Goal: Task Accomplishment & Management: Manage account settings

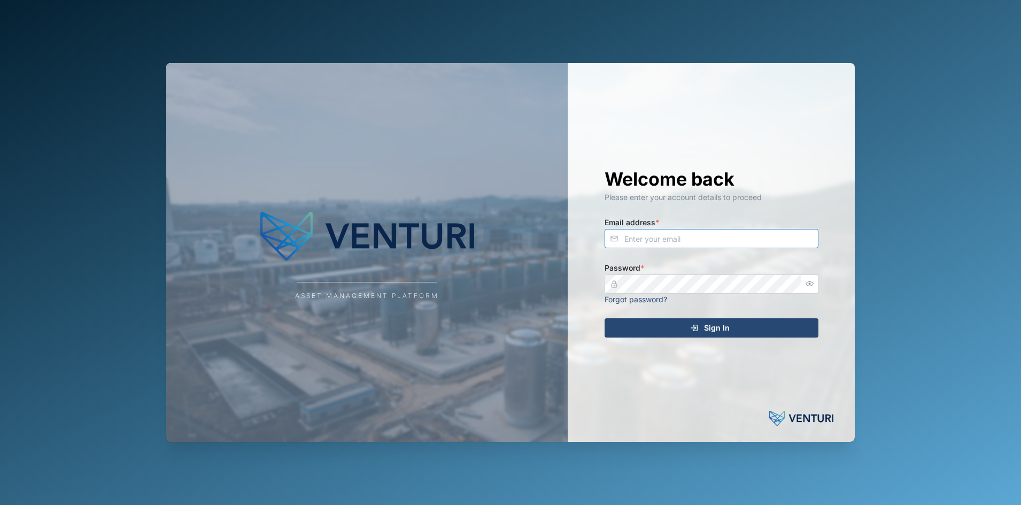
type input "[EMAIL_ADDRESS][DOMAIN_NAME]"
click at [642, 327] on div "Sign In" at bounding box center [709, 328] width 197 height 18
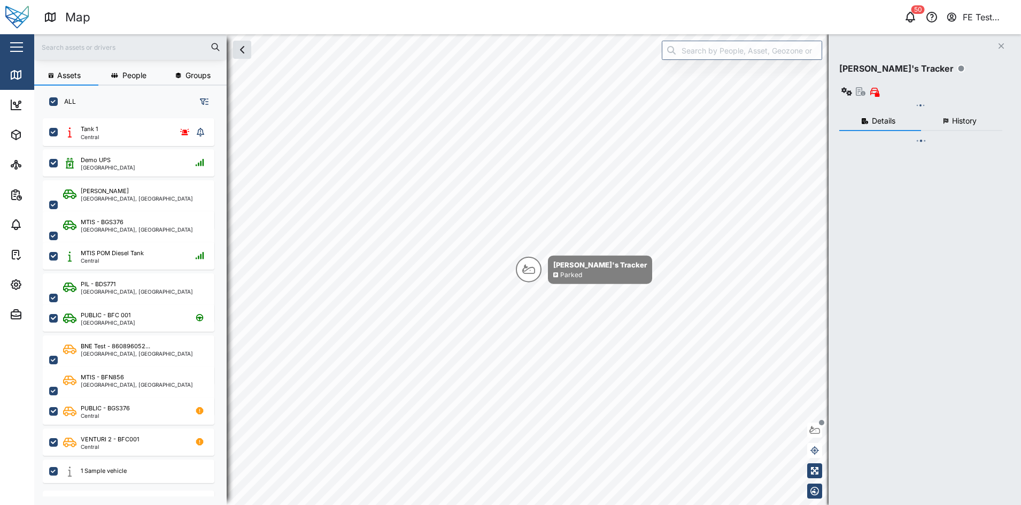
checkbox input "true"
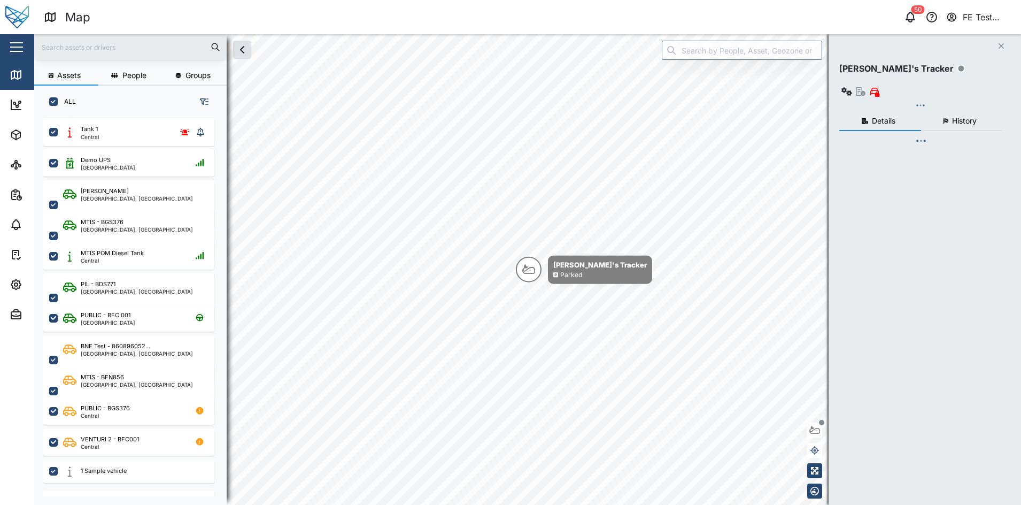
checkbox input "true"
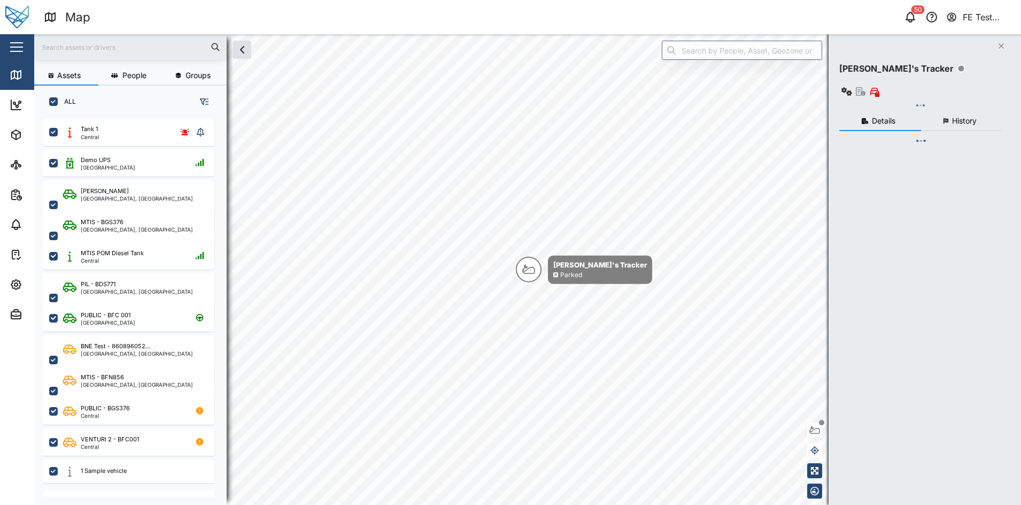
checkbox input "true"
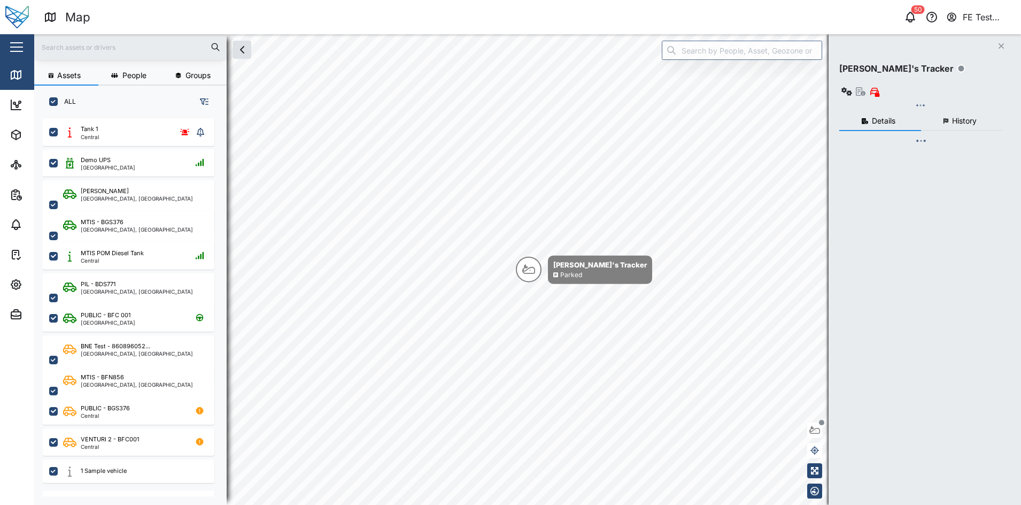
checkbox input "true"
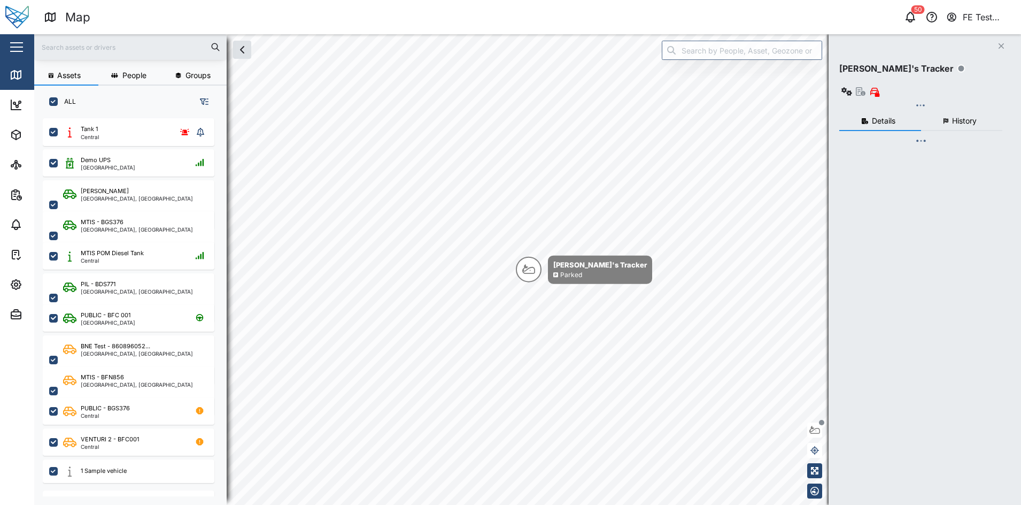
checkbox input "true"
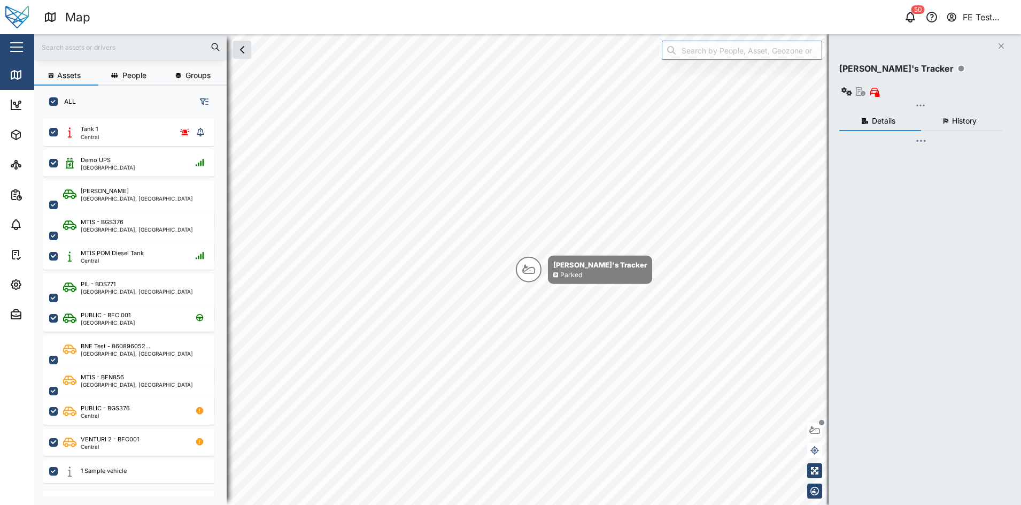
checkbox input "true"
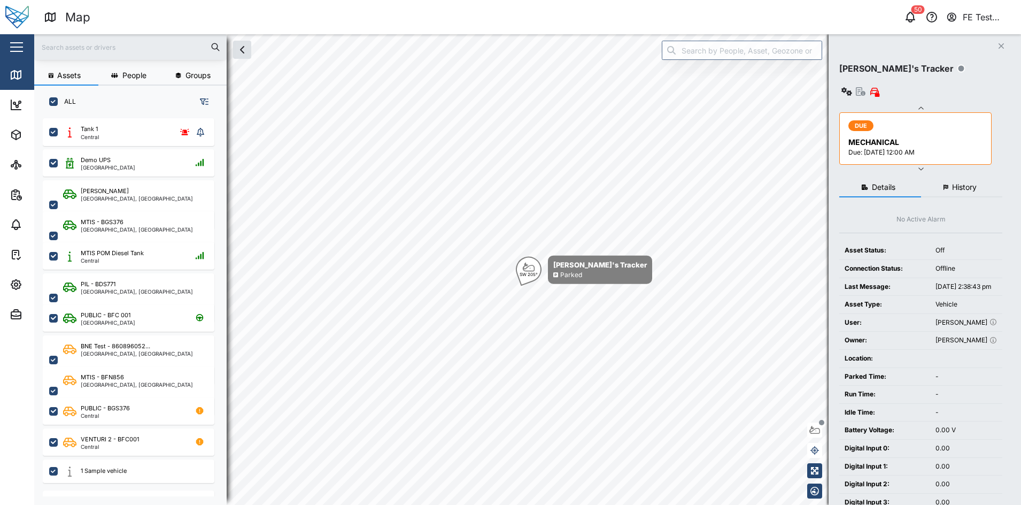
click at [18, 55] on button "button" at bounding box center [16, 47] width 18 height 18
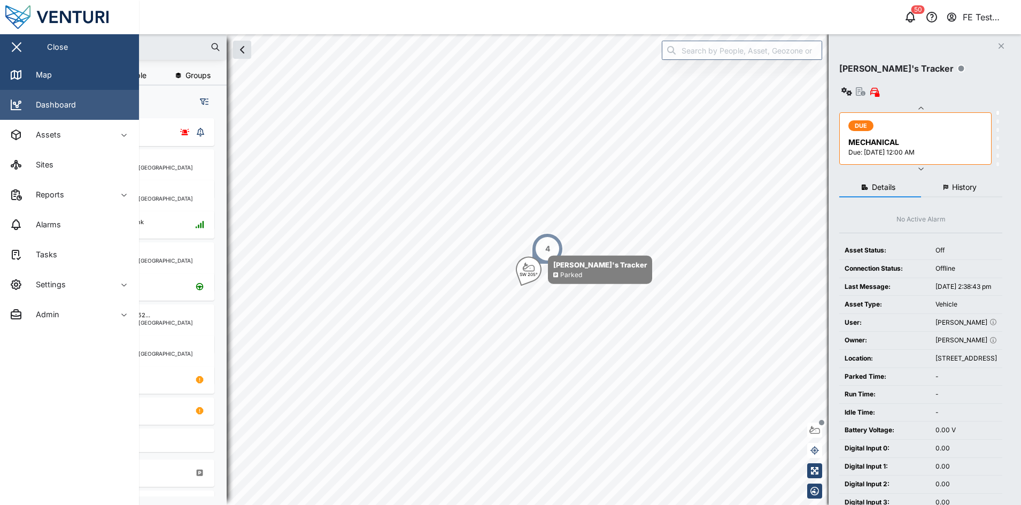
click at [81, 102] on link "Dashboard" at bounding box center [69, 105] width 139 height 30
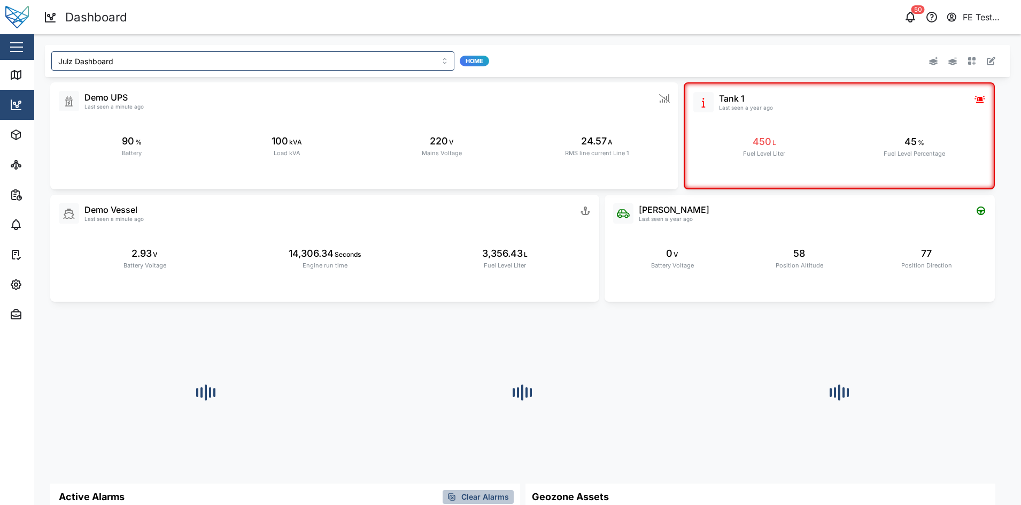
click at [322, 48] on div "Julz Dashboard Home" at bounding box center [327, 61] width 561 height 28
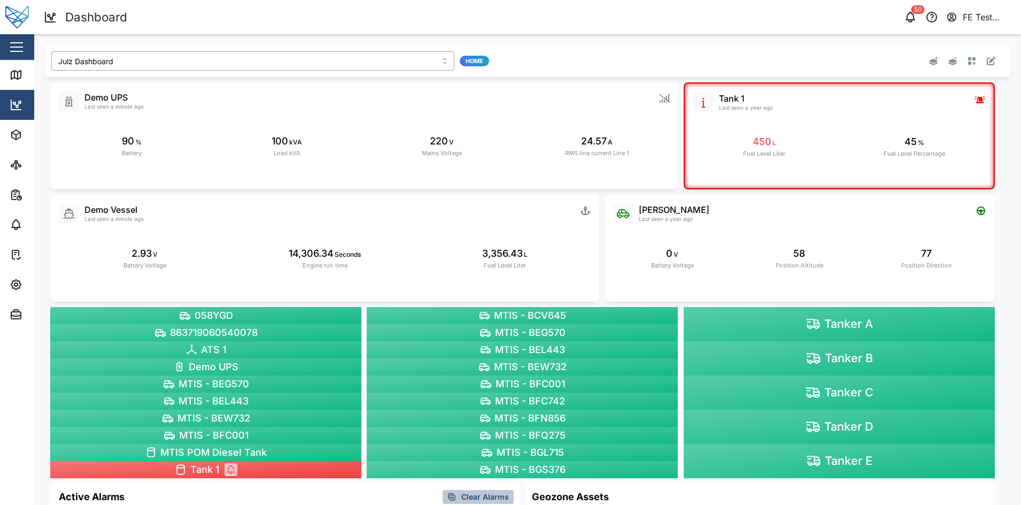
click at [306, 60] on input "Julz Dashboard" at bounding box center [252, 60] width 403 height 19
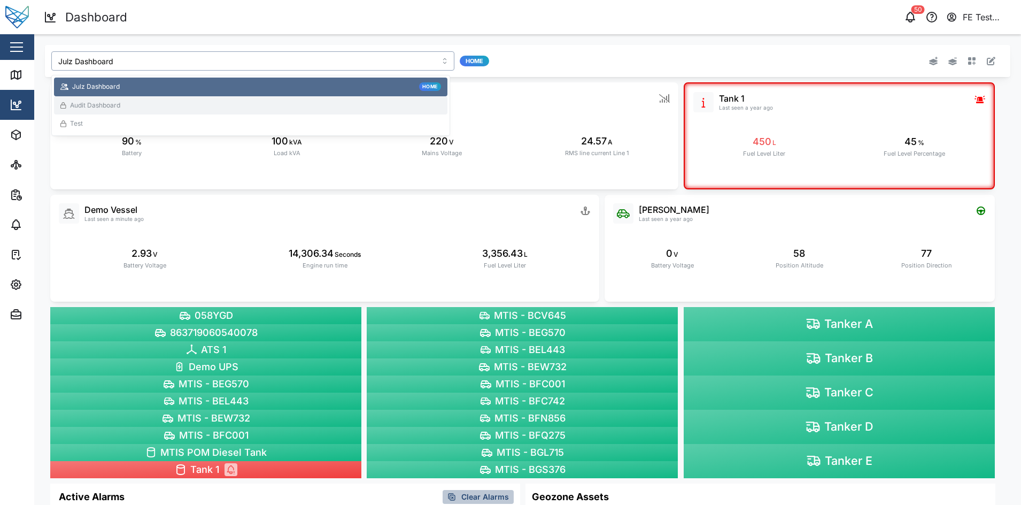
click at [231, 106] on div "Audit Dashboard" at bounding box center [250, 105] width 381 height 10
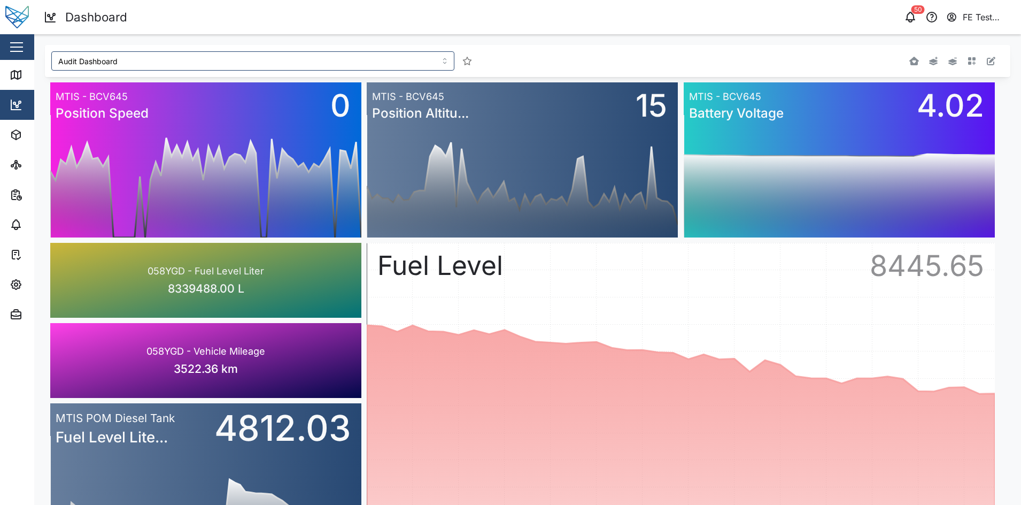
click at [201, 45] on div "Audit Dashboard" at bounding box center [527, 61] width 965 height 32
click at [185, 55] on input "Audit Dashboard" at bounding box center [252, 60] width 403 height 19
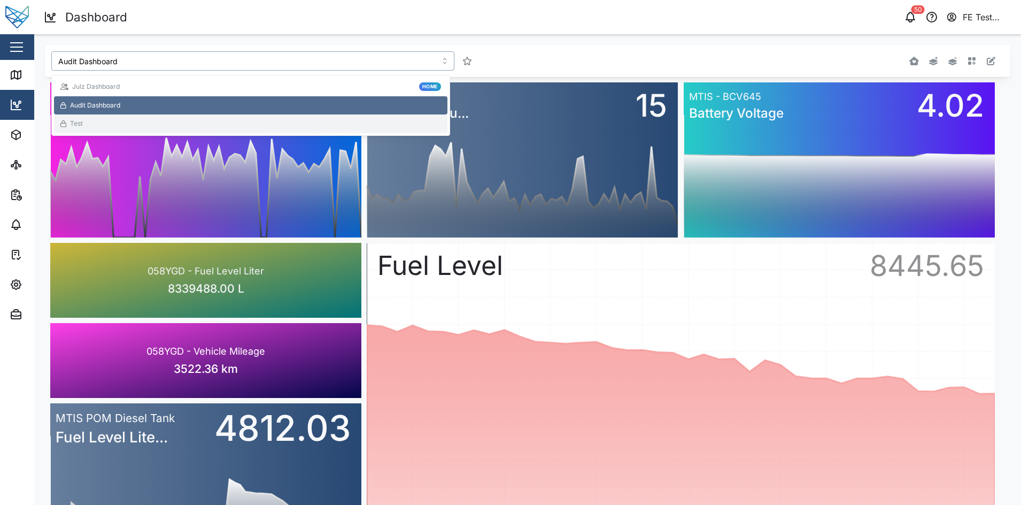
click at [144, 124] on div "Test" at bounding box center [250, 124] width 381 height 10
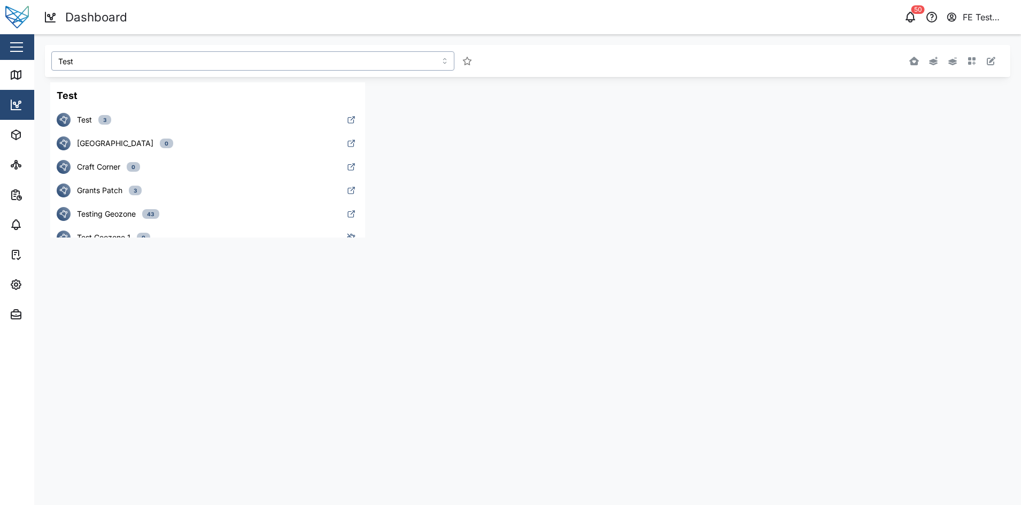
click at [172, 66] on input "Test" at bounding box center [252, 60] width 403 height 19
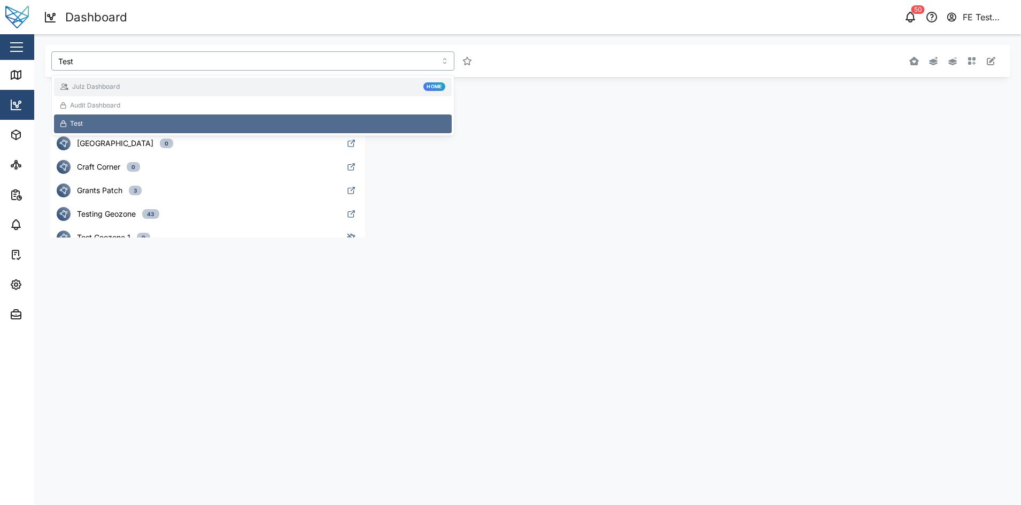
click at [153, 82] on div "Julz Dashboard Home" at bounding box center [252, 87] width 385 height 10
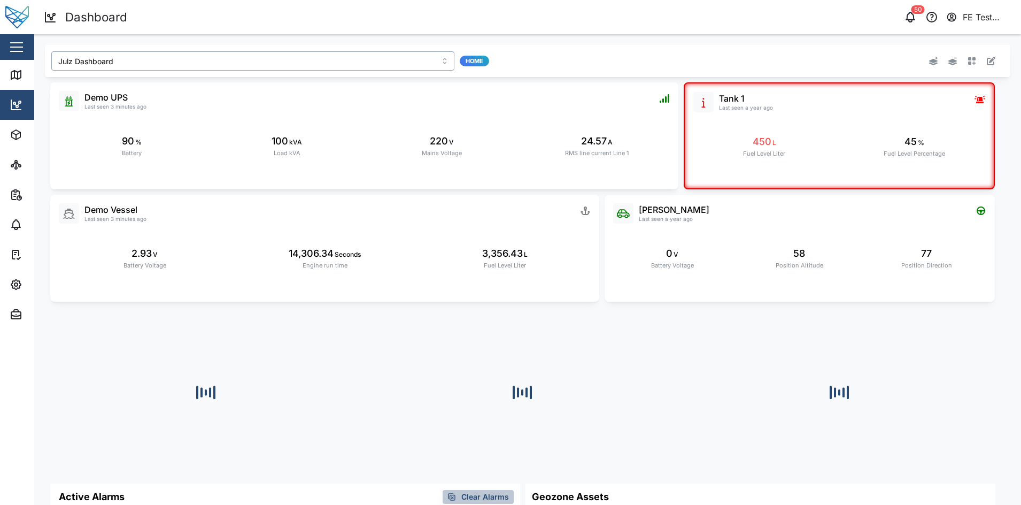
click at [154, 68] on input "Julz Dashboard" at bounding box center [252, 60] width 403 height 19
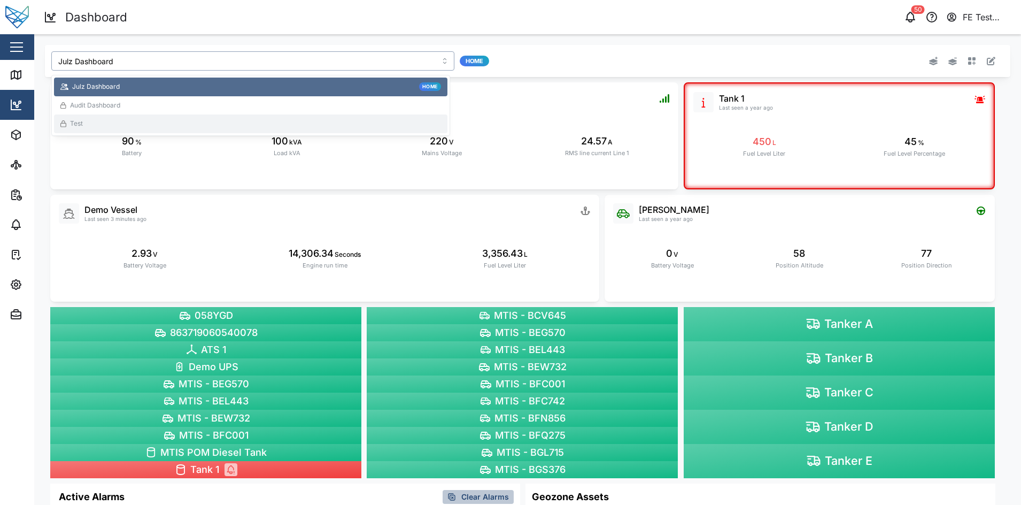
click at [137, 130] on div "Test" at bounding box center [250, 123] width 393 height 19
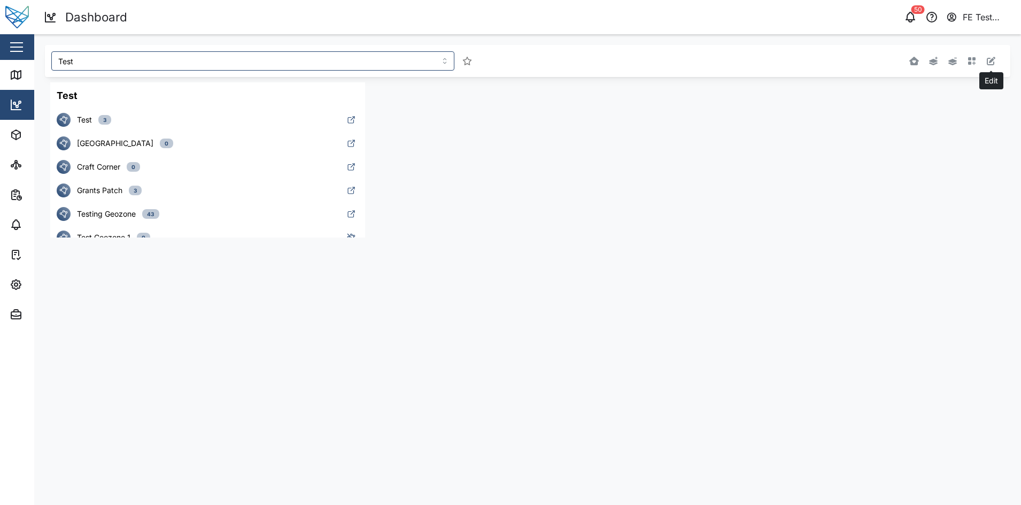
click at [998, 57] on button "button" at bounding box center [990, 60] width 15 height 15
click at [365, 88] on button "button" at bounding box center [357, 89] width 15 height 15
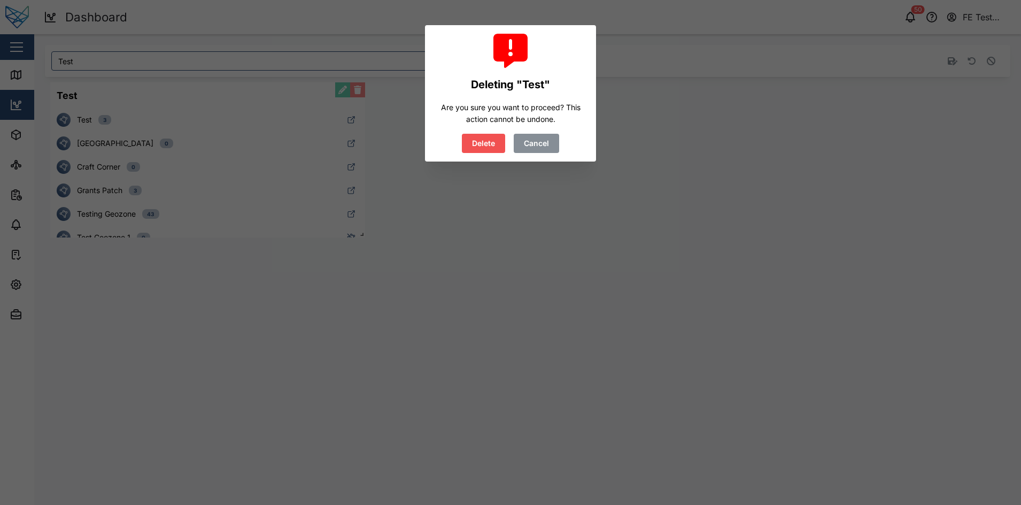
click at [491, 138] on span "Delete" at bounding box center [483, 143] width 23 height 18
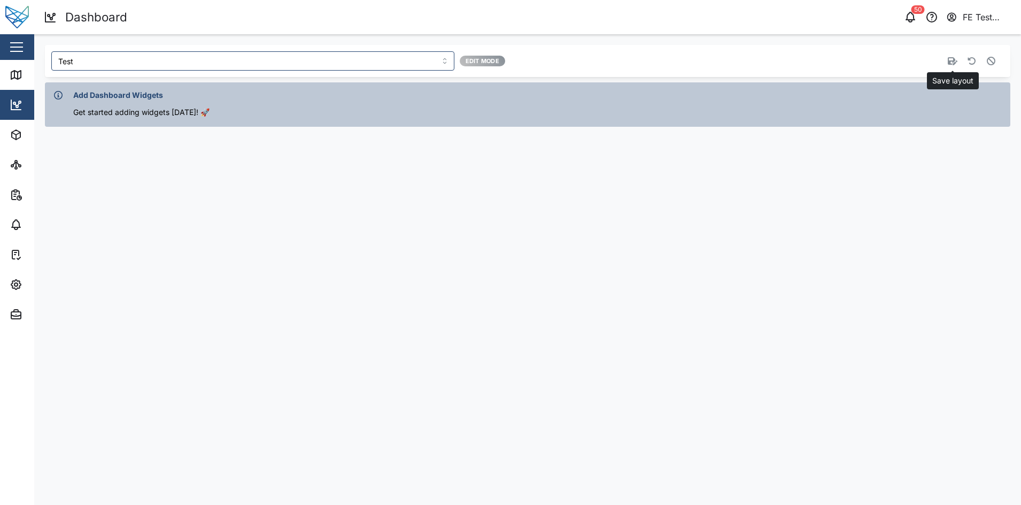
click at [951, 66] on button "button" at bounding box center [952, 60] width 15 height 15
click at [227, 63] on input "Test" at bounding box center [252, 60] width 403 height 19
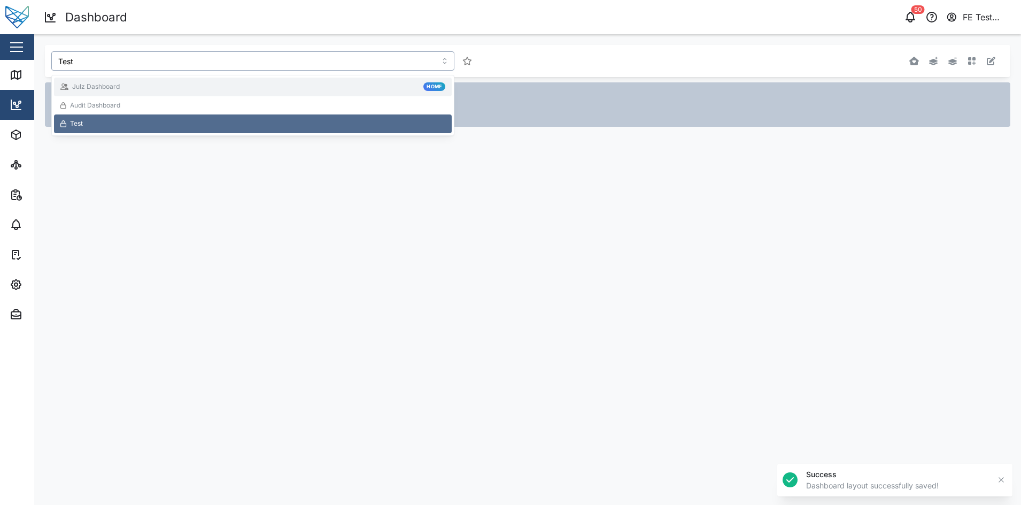
click at [162, 84] on div "Julz Dashboard Home" at bounding box center [252, 87] width 385 height 10
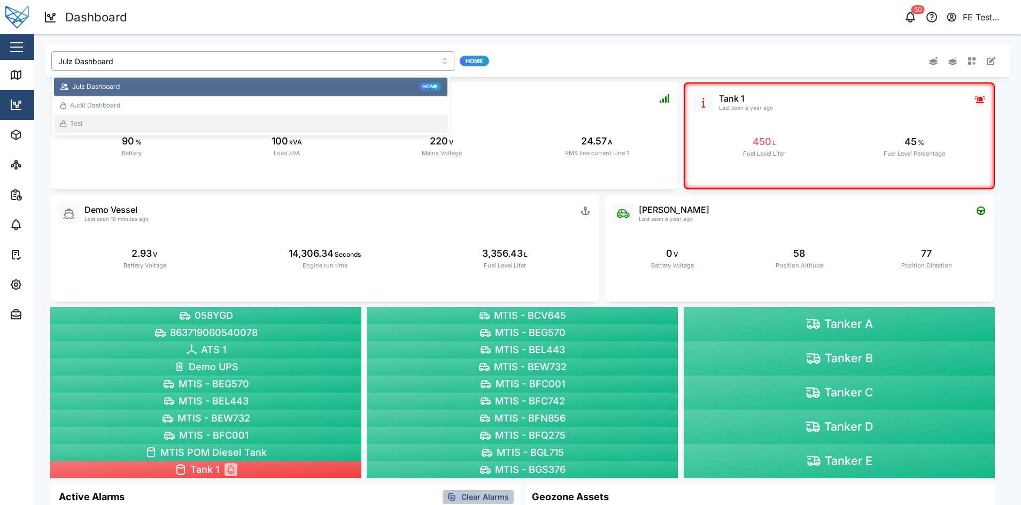
scroll to position [358, 0]
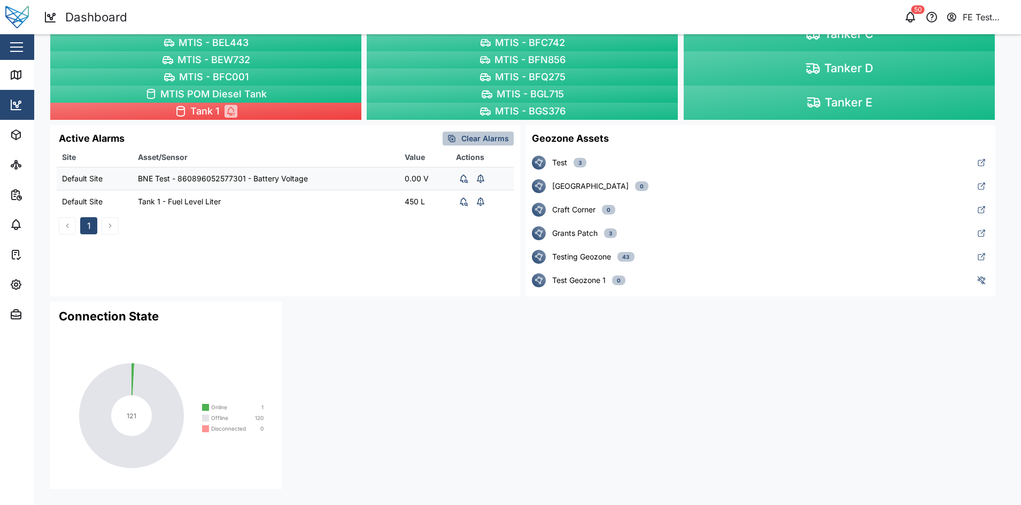
click at [578, 189] on div "[GEOGRAPHIC_DATA]" at bounding box center [590, 186] width 76 height 12
click at [584, 201] on button "Craft Corner 0" at bounding box center [760, 210] width 470 height 24
click at [598, 223] on button "Grants Patch 3" at bounding box center [760, 233] width 470 height 24
click at [632, 254] on div "43" at bounding box center [625, 257] width 17 height 10
click at [649, 278] on div "Test Geozone 1 0" at bounding box center [759, 280] width 415 height 12
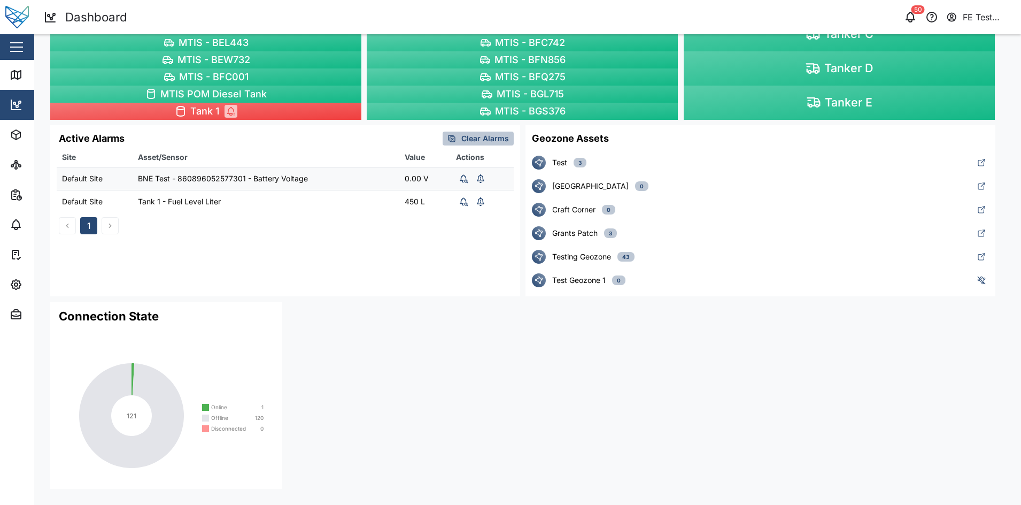
click at [661, 190] on div "Cornwall St Zone 0" at bounding box center [759, 186] width 415 height 12
click at [199, 359] on icon "121" at bounding box center [166, 417] width 232 height 187
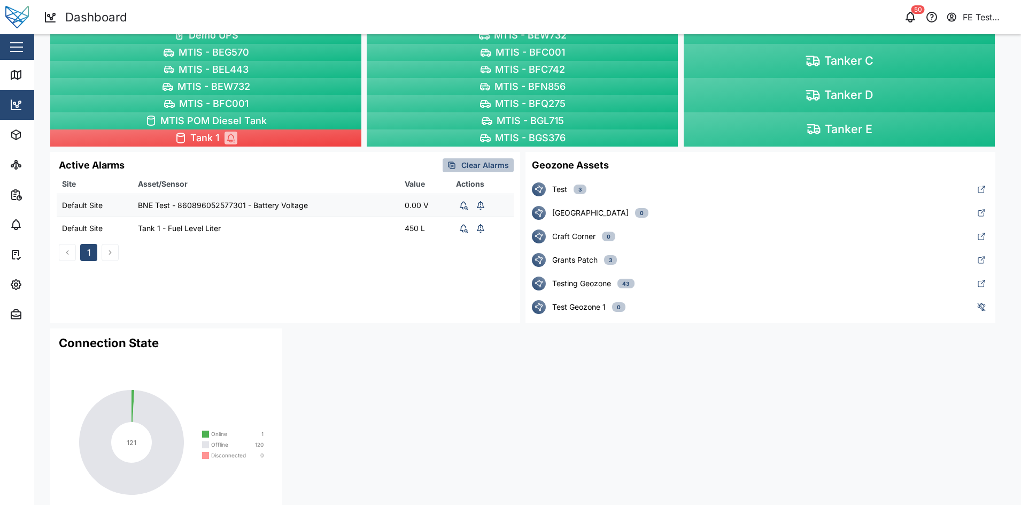
scroll to position [0, 0]
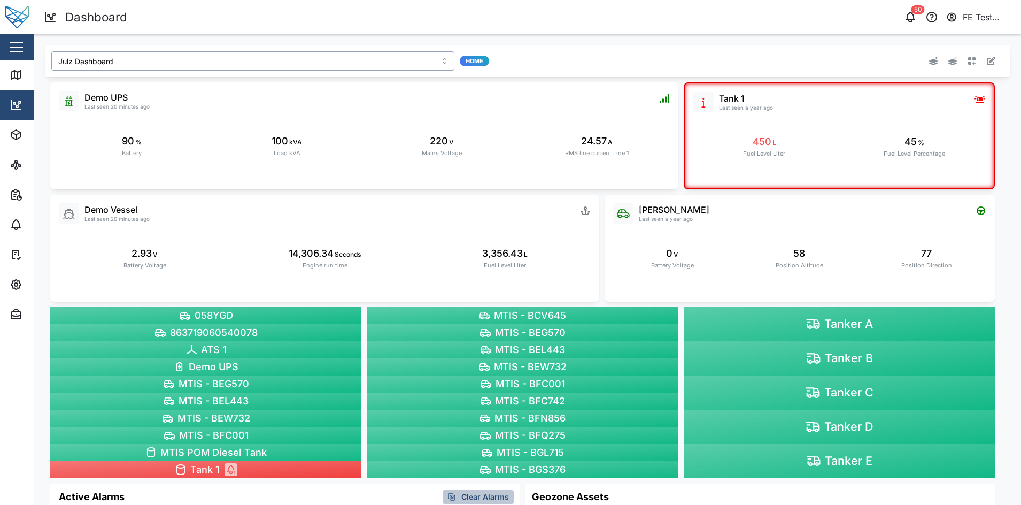
click at [187, 60] on input "Julz Dashboard" at bounding box center [252, 60] width 403 height 19
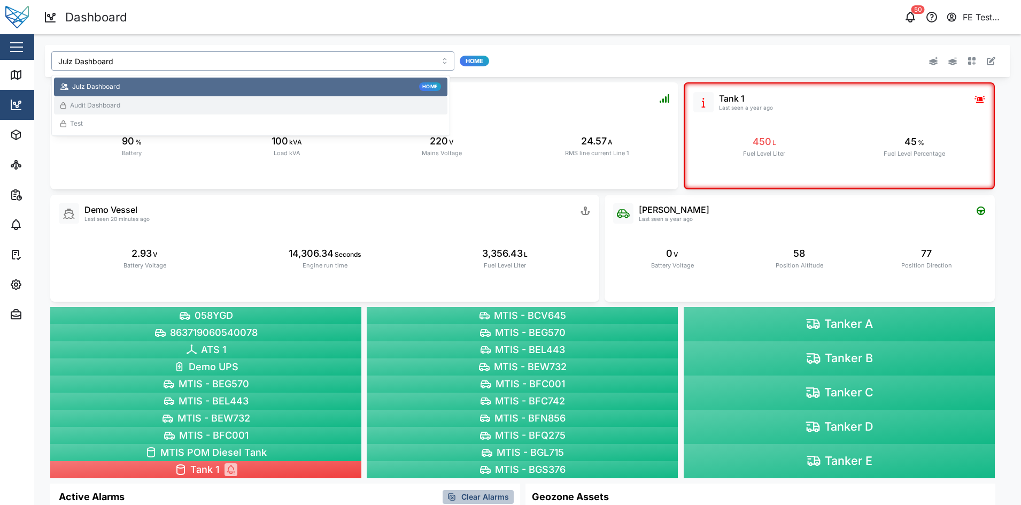
click at [162, 98] on div "Audit Dashboard" at bounding box center [250, 105] width 393 height 19
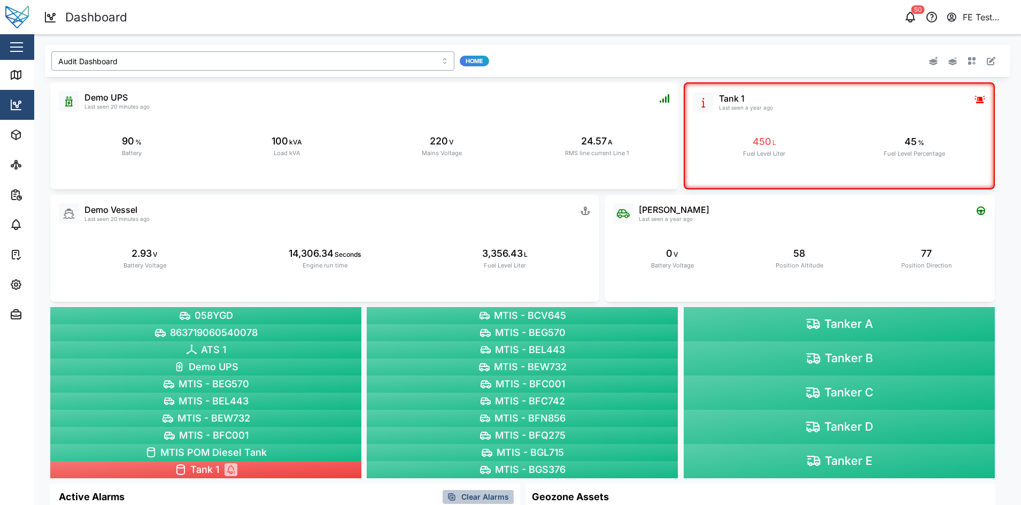
click at [196, 58] on input "Audit Dashboard" at bounding box center [252, 60] width 403 height 19
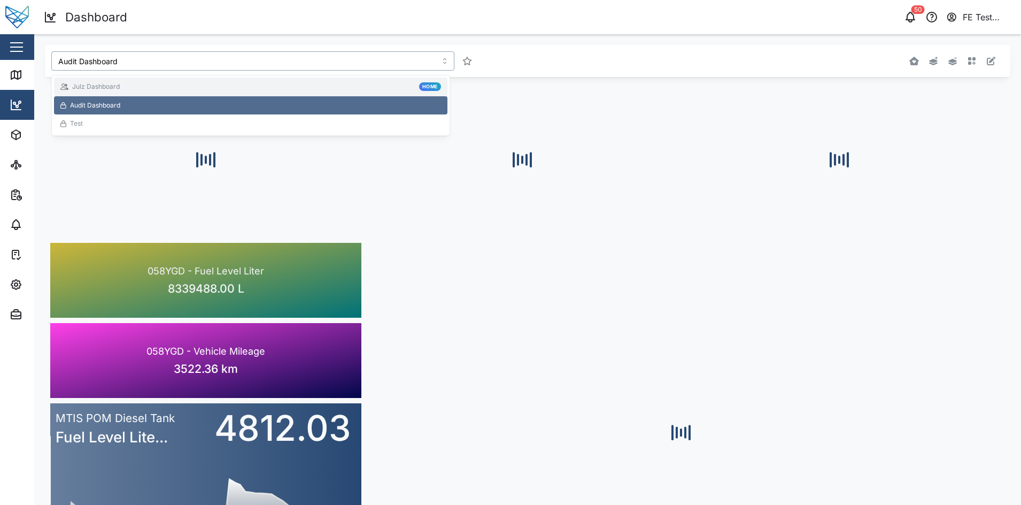
click at [192, 89] on div "Julz Dashboard Home" at bounding box center [250, 87] width 381 height 10
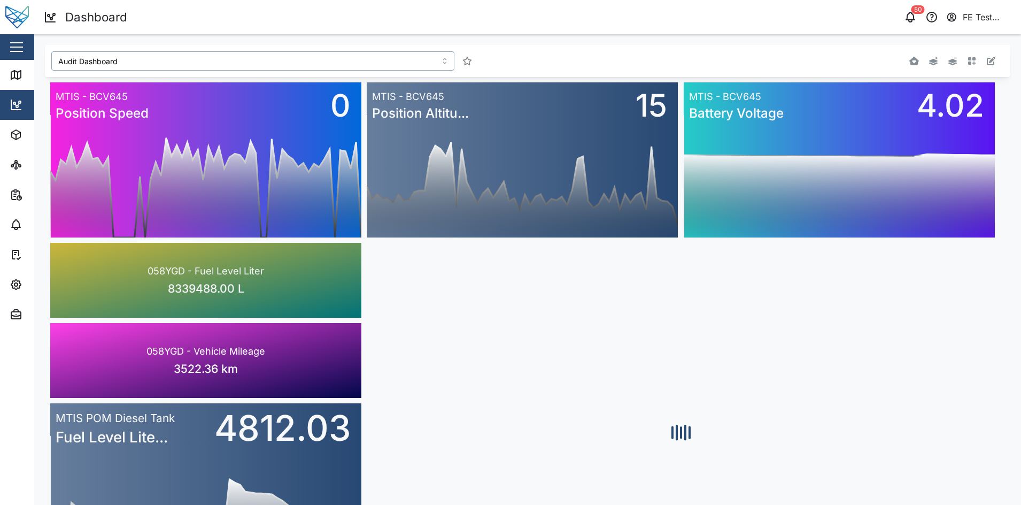
type input "Julz Dashboard"
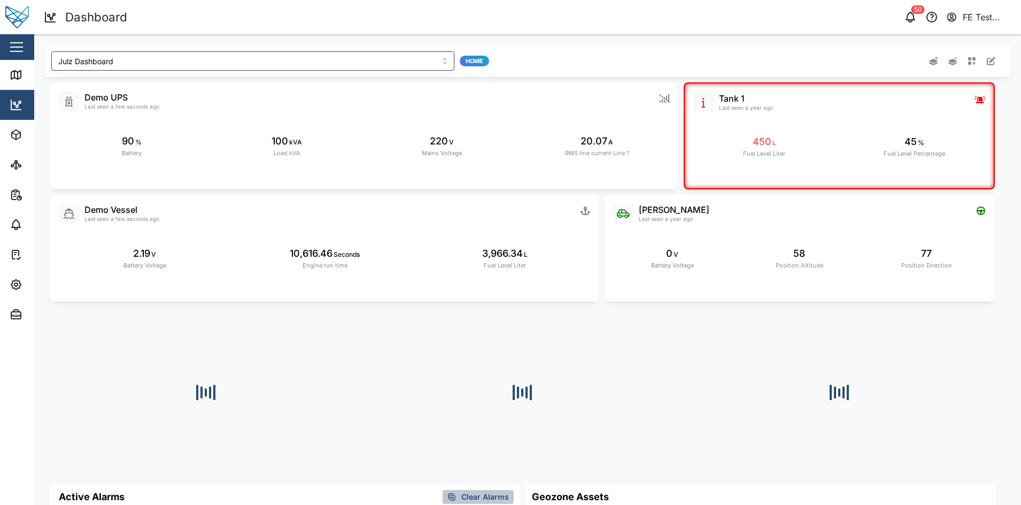
click at [481, 31] on header "Dashboard 50 FE Test Admin" at bounding box center [510, 17] width 1021 height 34
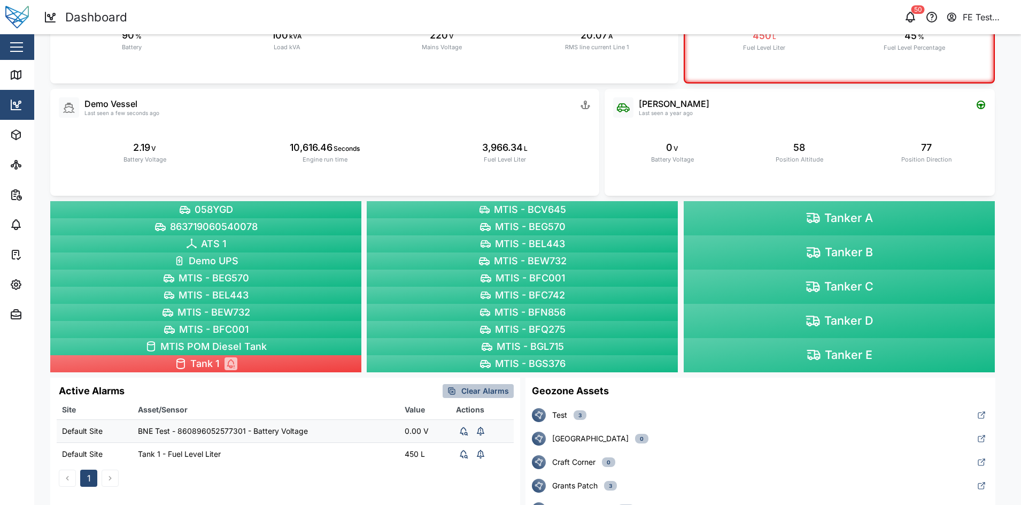
scroll to position [358, 0]
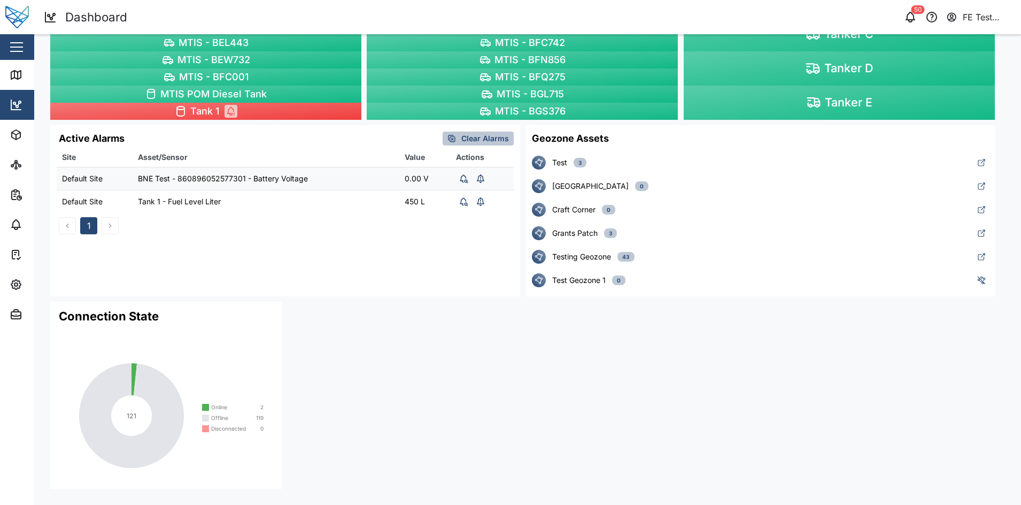
click at [483, 137] on span "Clear Alarms" at bounding box center [485, 138] width 48 height 13
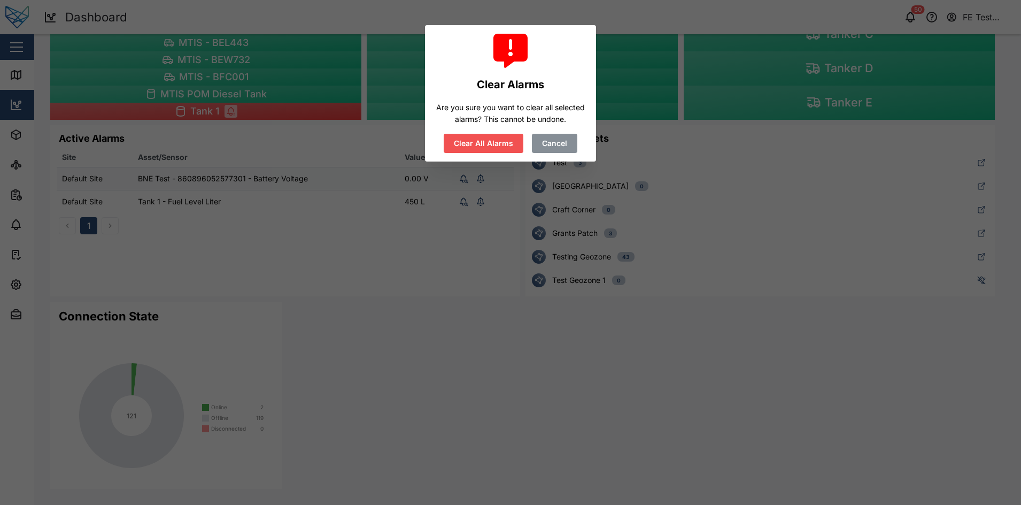
click at [549, 142] on span "Cancel" at bounding box center [554, 143] width 25 height 18
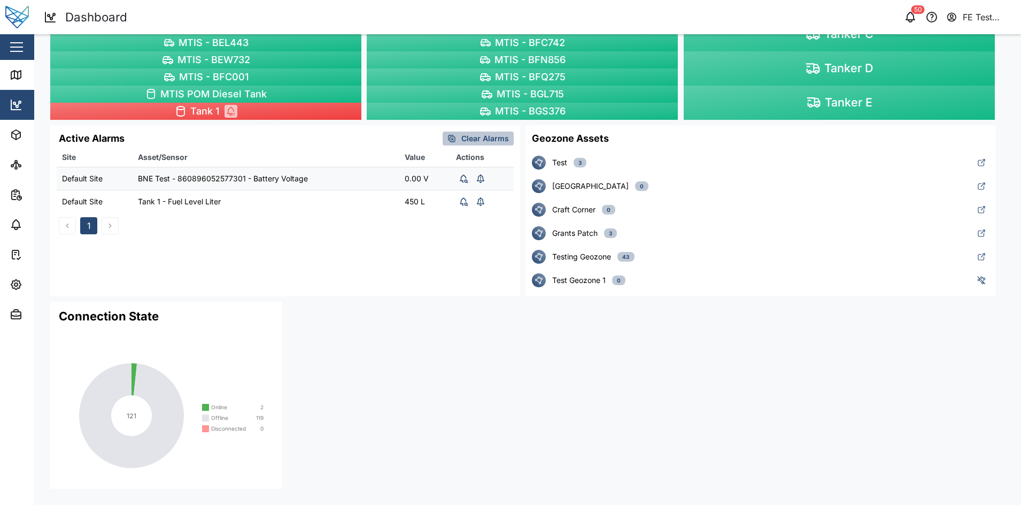
scroll to position [0, 0]
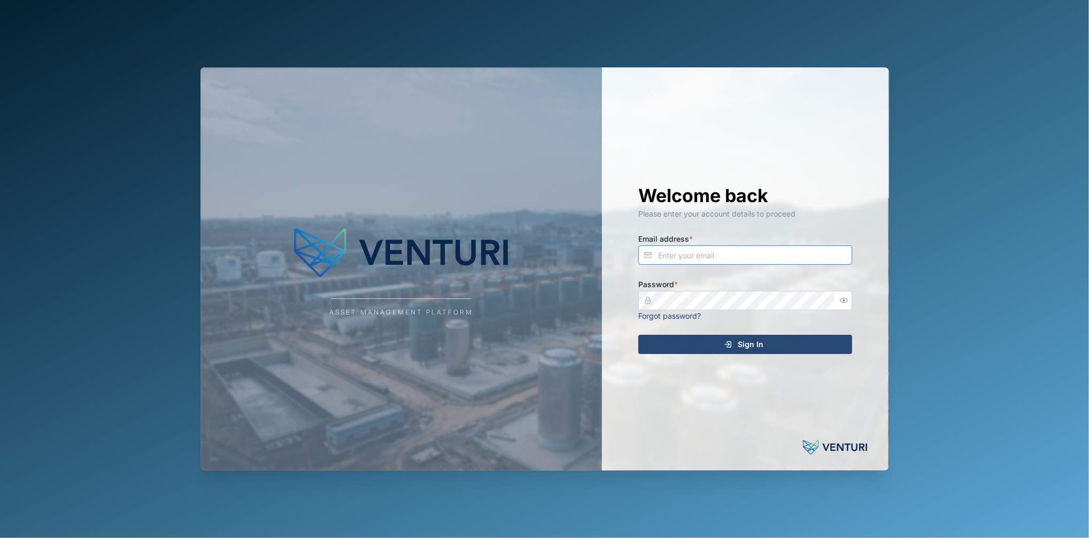
type input "[EMAIL_ADDRESS][DOMAIN_NAME]"
click at [715, 348] on div "Sign In" at bounding box center [743, 344] width 197 height 18
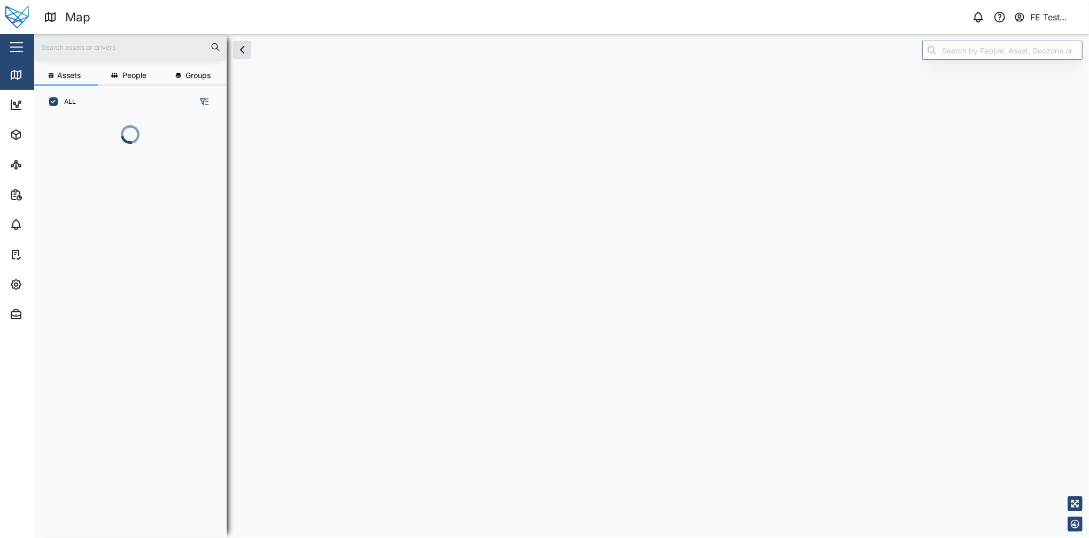
scroll to position [405, 164]
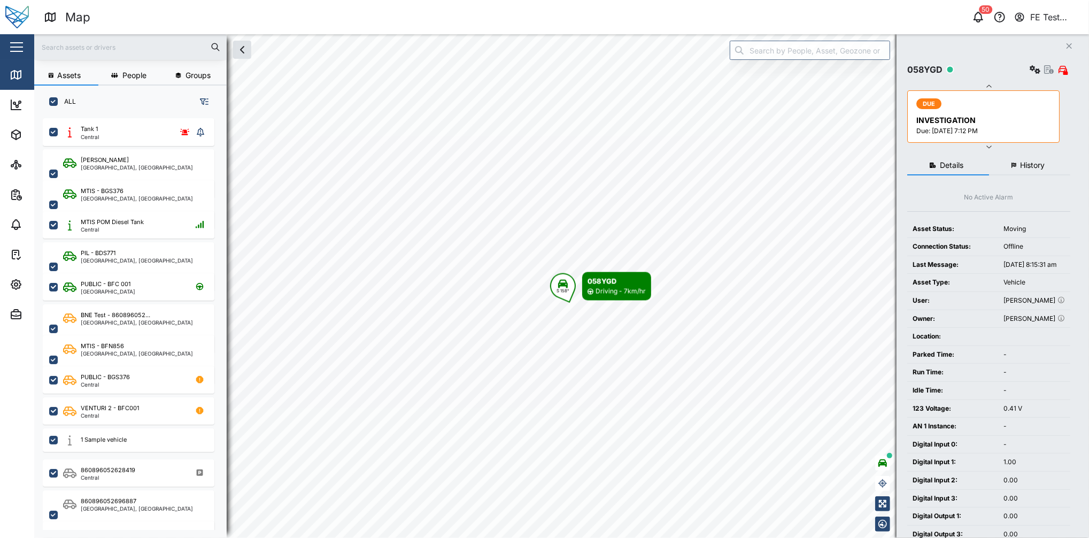
checkbox input "true"
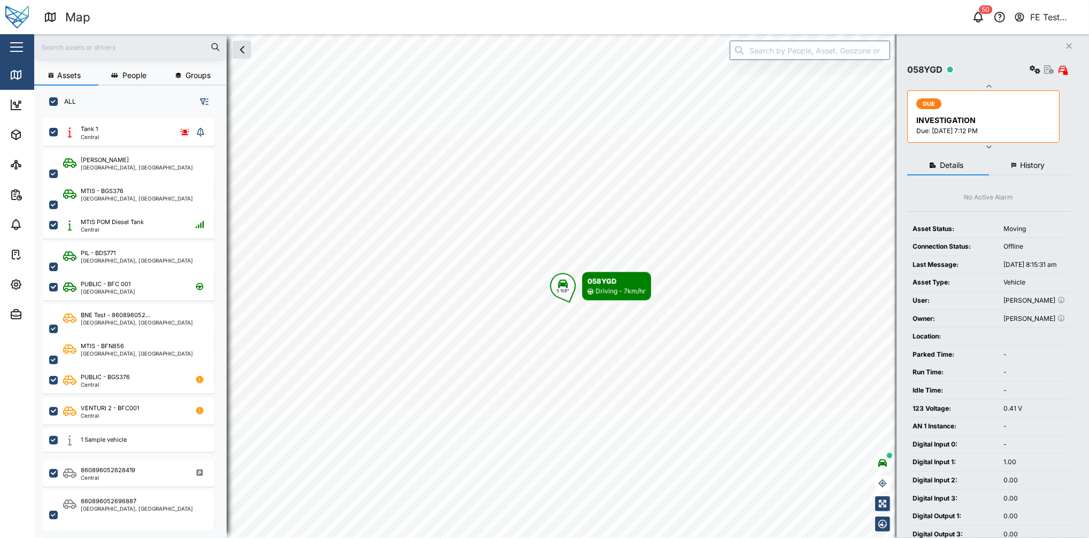
checkbox input "true"
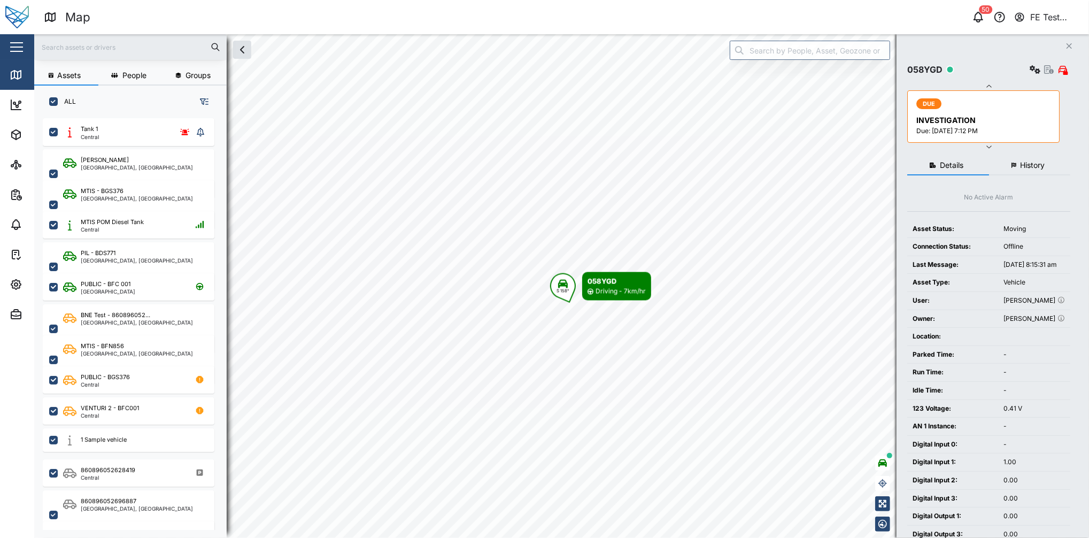
checkbox input "true"
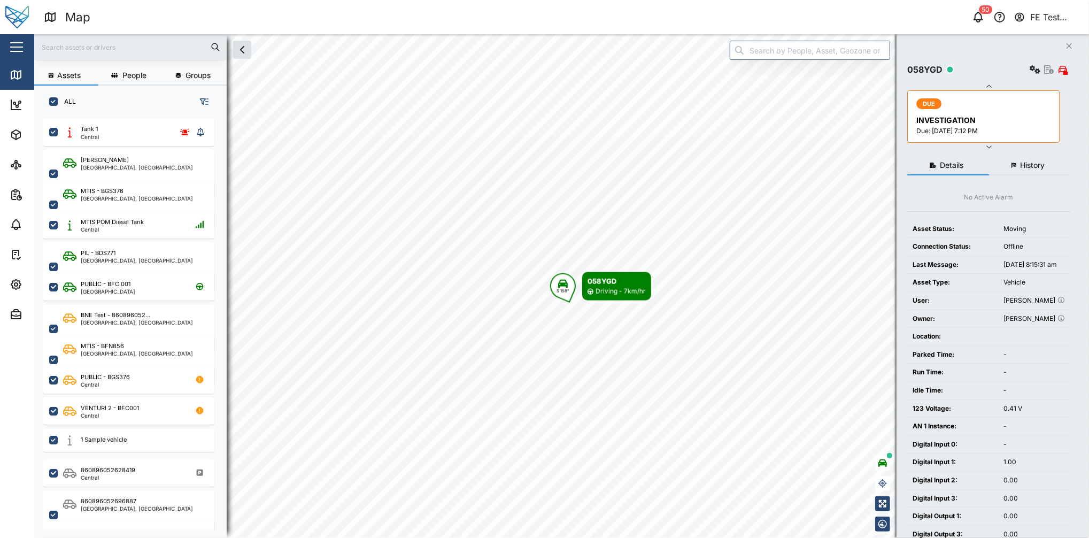
checkbox input "true"
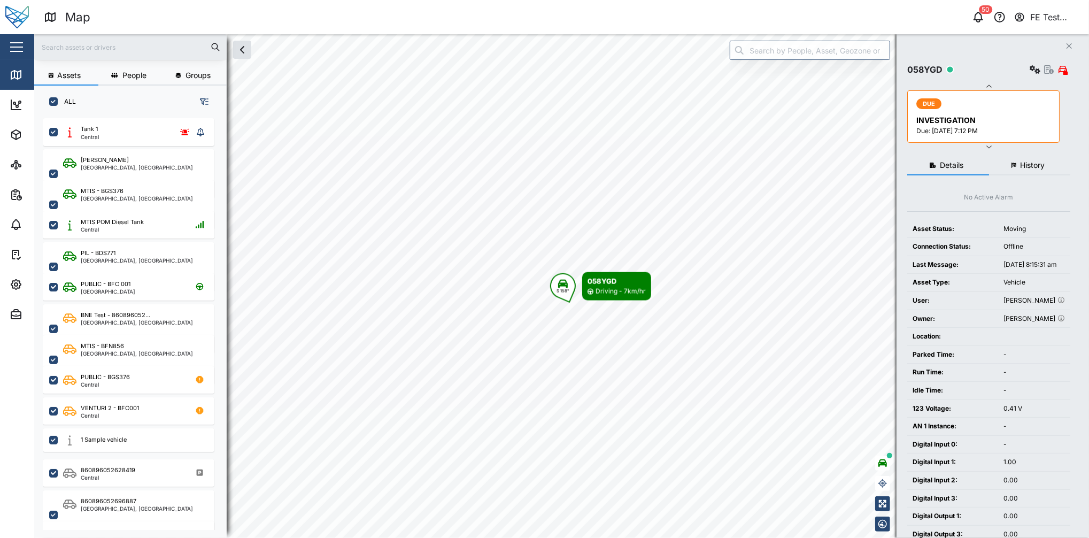
checkbox input "true"
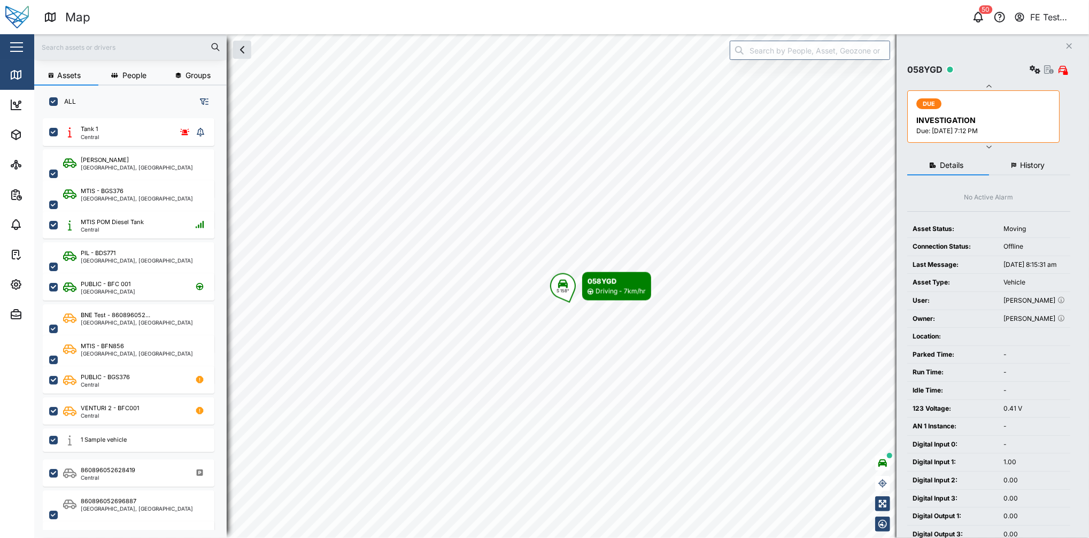
checkbox input "true"
click at [7, 35] on div "Close" at bounding box center [69, 47] width 139 height 26
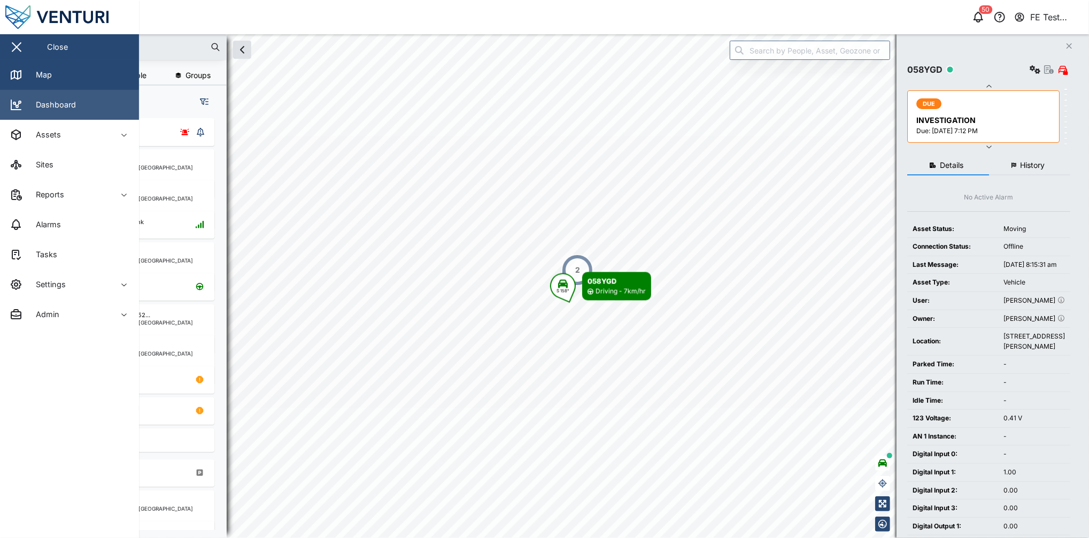
click at [94, 108] on link "Dashboard" at bounding box center [69, 105] width 139 height 30
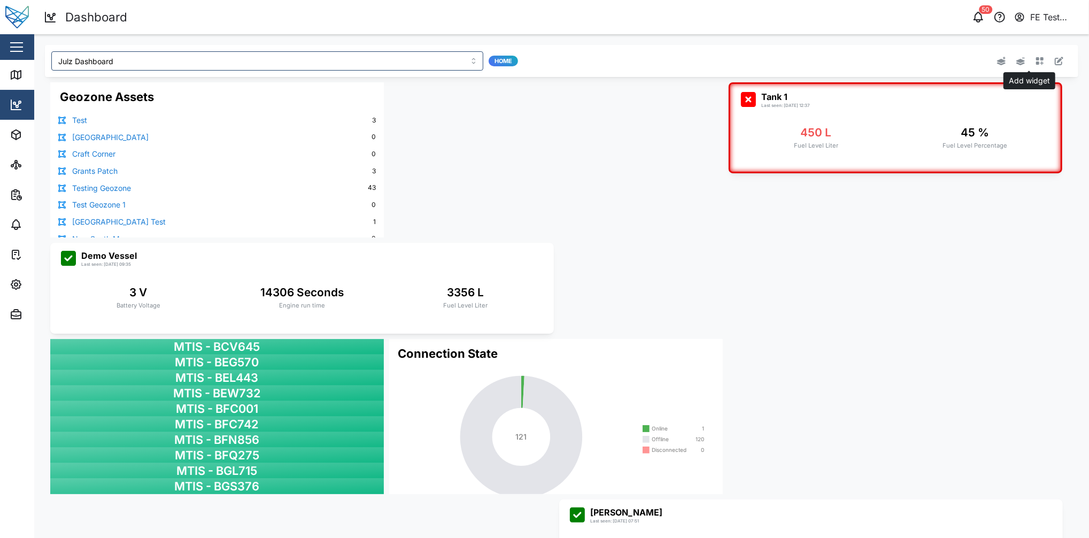
click at [1035, 57] on icon "button" at bounding box center [1039, 61] width 9 height 9
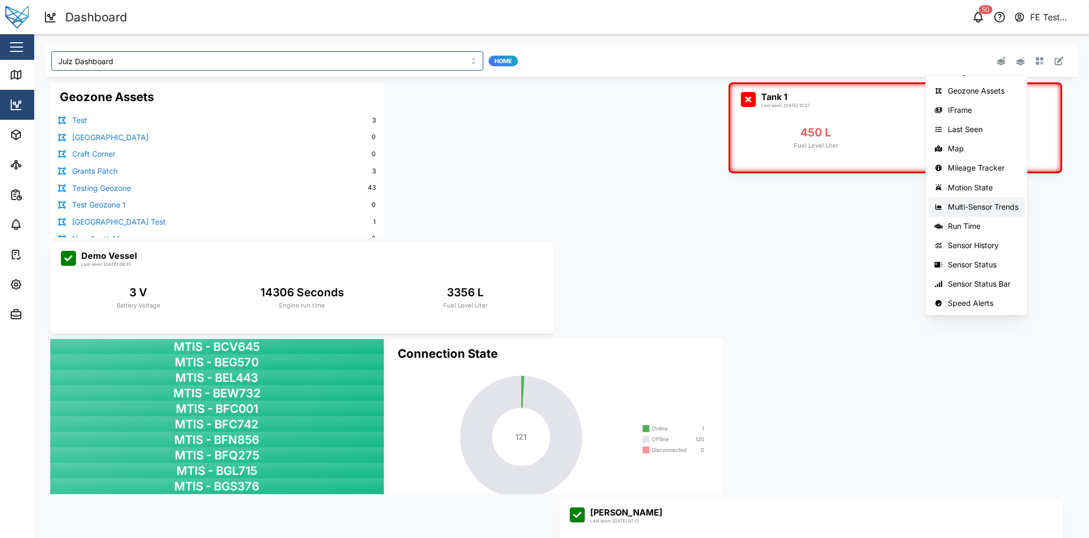
scroll to position [107, 0]
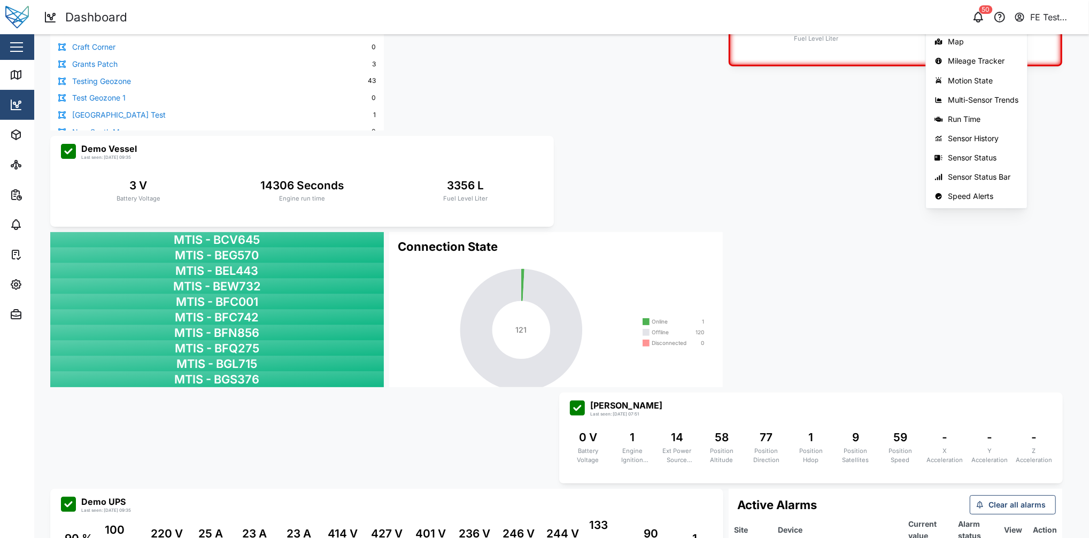
click at [774, 174] on div "Liam Audi Last seen: 31/10/2024 07:51 0 V Battery Voltage 1 Engine Ignition Sta…" at bounding box center [561, 389] width 1033 height 839
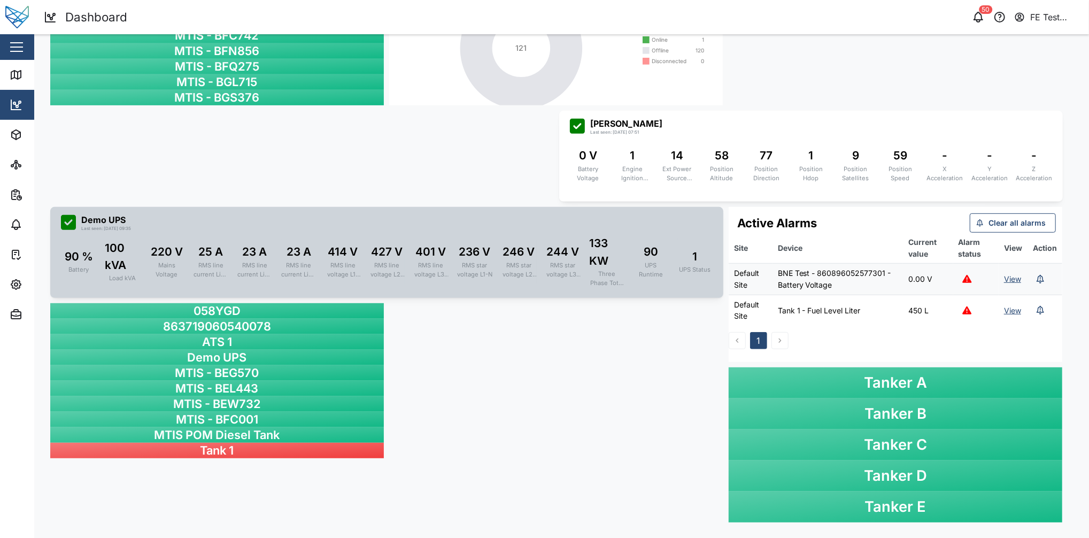
scroll to position [0, 0]
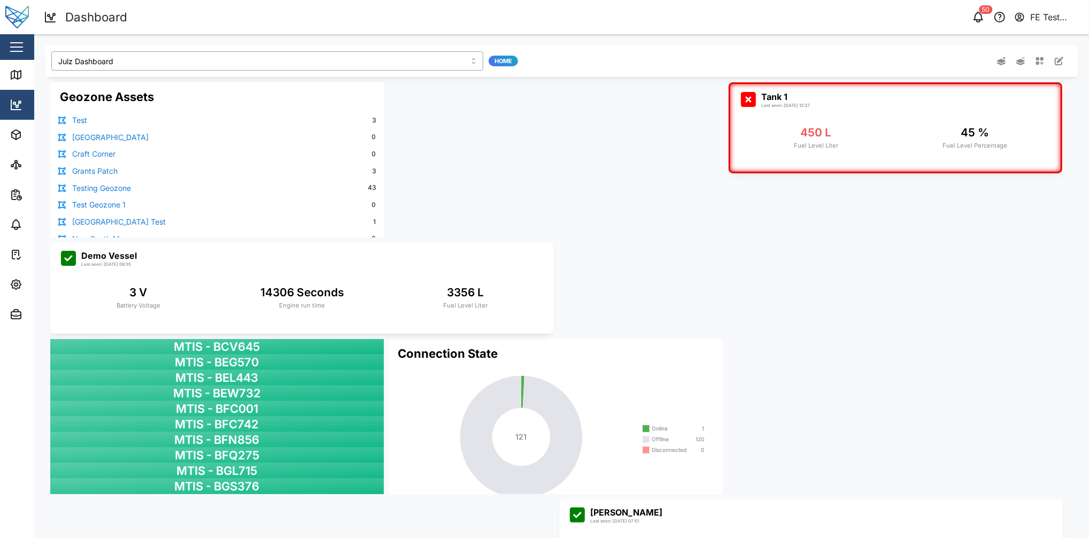
click at [190, 68] on input "Julz Dashboard" at bounding box center [267, 60] width 432 height 19
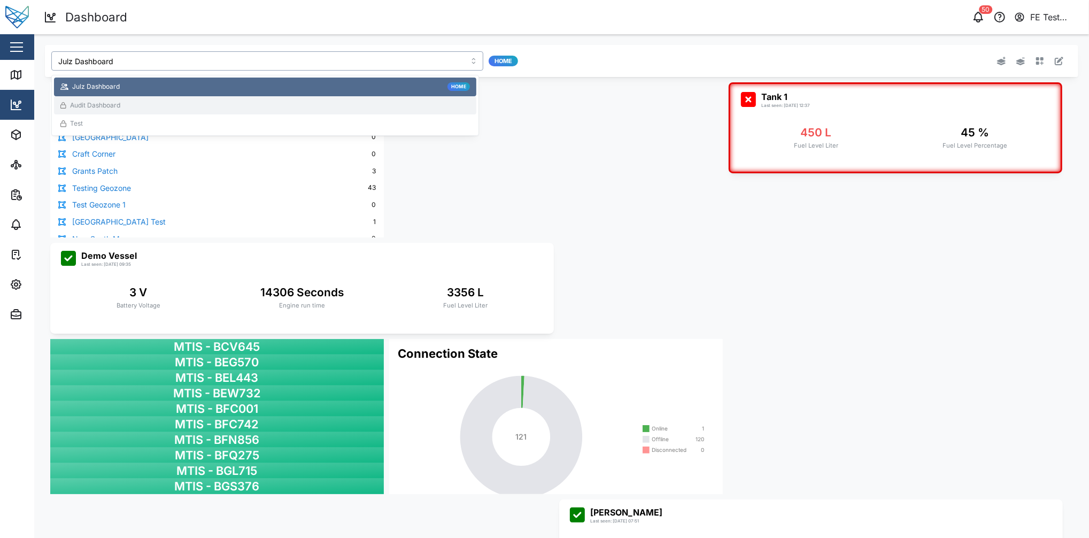
click at [172, 108] on div "Audit Dashboard" at bounding box center [264, 105] width 409 height 10
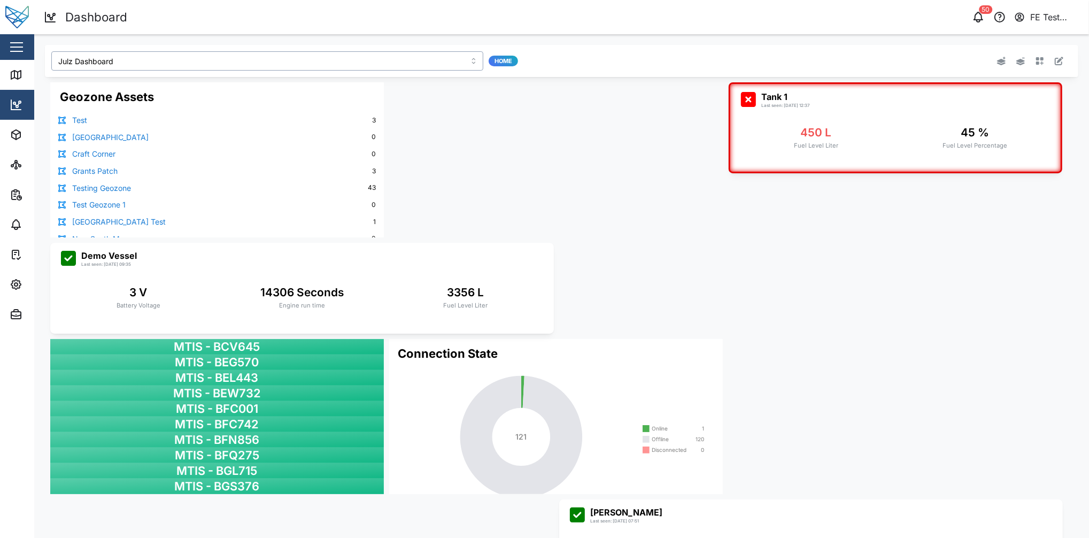
type input "Audit Dashboard"
